Goal: Task Accomplishment & Management: Complete application form

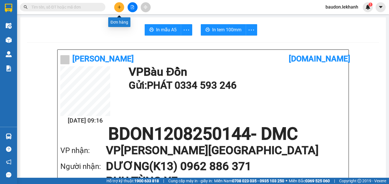
click at [116, 8] on button at bounding box center [119, 7] width 10 height 10
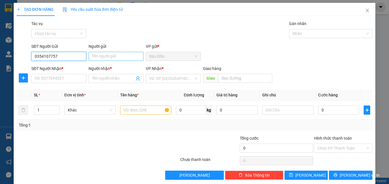
type input "0354107757"
click at [92, 55] on input "Người gửi" at bounding box center [115, 56] width 55 height 9
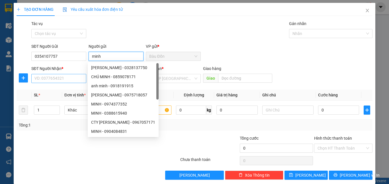
type input "minh"
click at [45, 81] on input "SĐT Người Nhận *" at bounding box center [58, 78] width 55 height 9
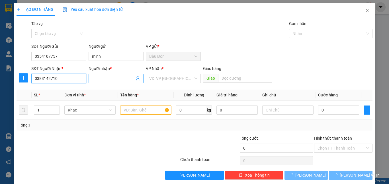
type input "0383142710"
click at [114, 81] on input "Người nhận *" at bounding box center [113, 78] width 42 height 6
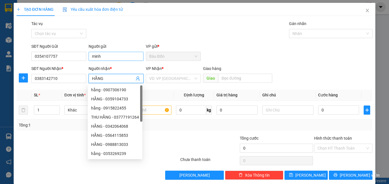
type input "HẰNG"
drag, startPoint x: 104, startPoint y: 57, endPoint x: 71, endPoint y: 55, distance: 33.6
click at [71, 55] on div "SĐT Người Gửi 0354107757 Người gửi minh minh VP gửi * [PERSON_NAME]" at bounding box center [201, 53] width 343 height 20
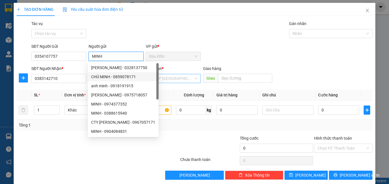
type input "MINH"
click at [170, 83] on input "search" at bounding box center [171, 78] width 44 height 9
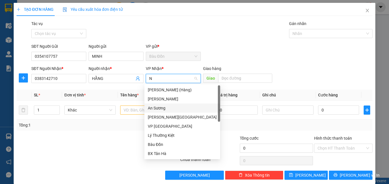
type input "NI"
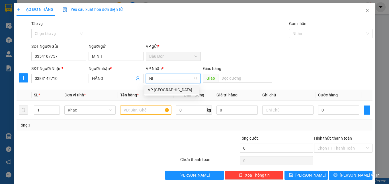
click at [164, 90] on div "VP [GEOGRAPHIC_DATA]" at bounding box center [172, 90] width 48 height 6
click at [140, 108] on input "text" at bounding box center [145, 110] width 51 height 9
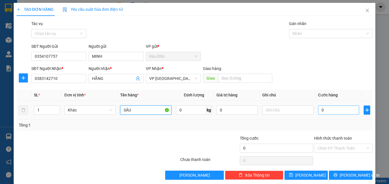
type input "SẦU"
click at [335, 113] on input "0" at bounding box center [338, 110] width 41 height 9
type input "4"
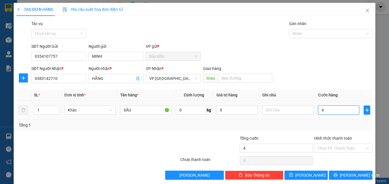
type input "40"
type input "400"
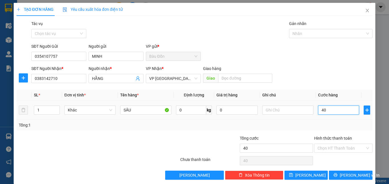
type input "400"
type input "4.000"
type input "40.000"
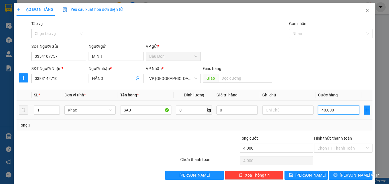
type input "40.000"
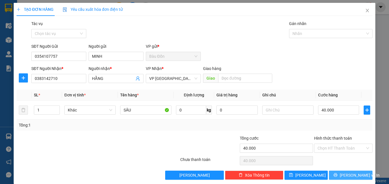
click at [346, 176] on span "[PERSON_NAME] và In" at bounding box center [359, 175] width 40 height 6
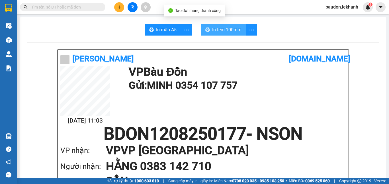
click at [230, 31] on span "In tem 100mm" at bounding box center [226, 29] width 29 height 7
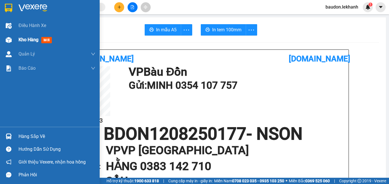
click at [31, 39] on span "Kho hàng" at bounding box center [28, 39] width 20 height 5
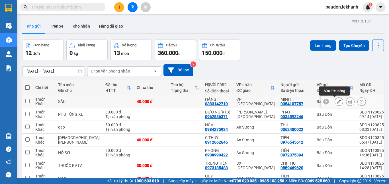
click at [337, 101] on icon at bounding box center [339, 102] width 4 height 4
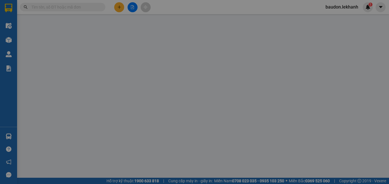
type input "0354107757"
type input "MINH"
type input "0383142710"
type input "HẰNG"
type input "40.000"
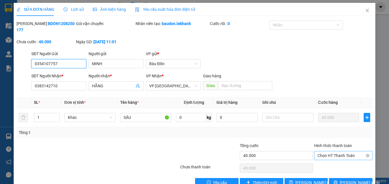
click at [349, 151] on span "Chọn HT Thanh Toán" at bounding box center [343, 155] width 52 height 9
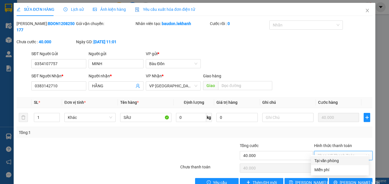
click at [329, 160] on div "Tại văn phòng" at bounding box center [339, 161] width 51 height 6
type input "0"
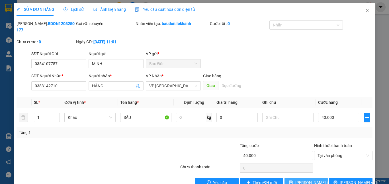
click at [306, 180] on span "[PERSON_NAME] thay đổi" at bounding box center [318, 183] width 46 height 6
